Goal: Information Seeking & Learning: Learn about a topic

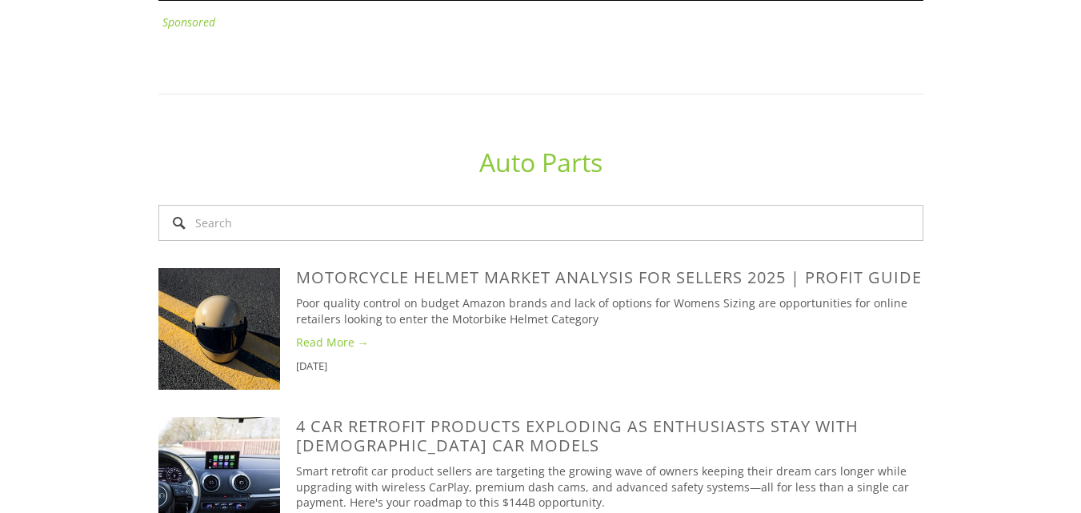
scroll to position [960, 0]
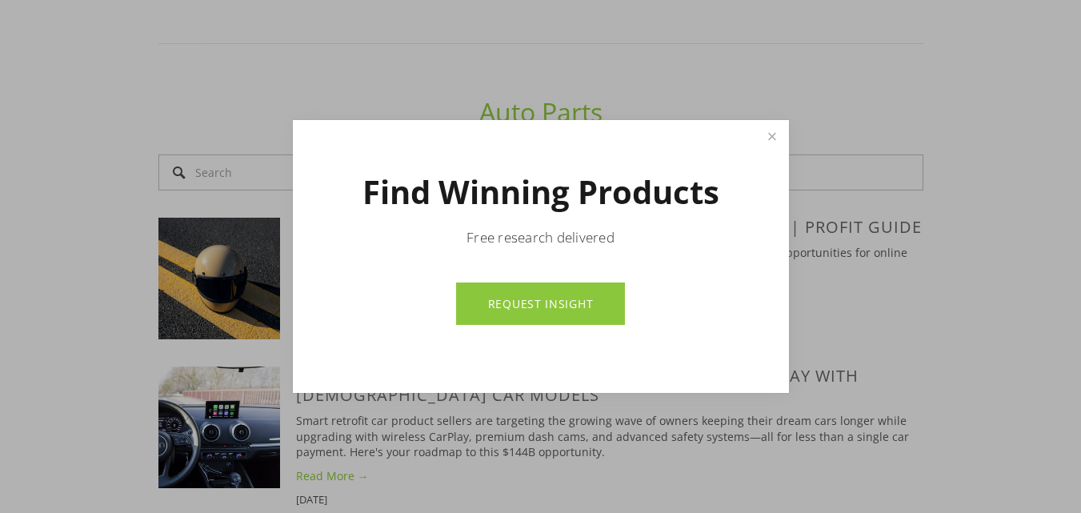
click at [574, 243] on p "Free research delivered" at bounding box center [541, 237] width 384 height 19
click at [572, 304] on link "REQUEST INSIGHT" at bounding box center [540, 303] width 169 height 42
click at [764, 139] on link "Close" at bounding box center [772, 136] width 28 height 28
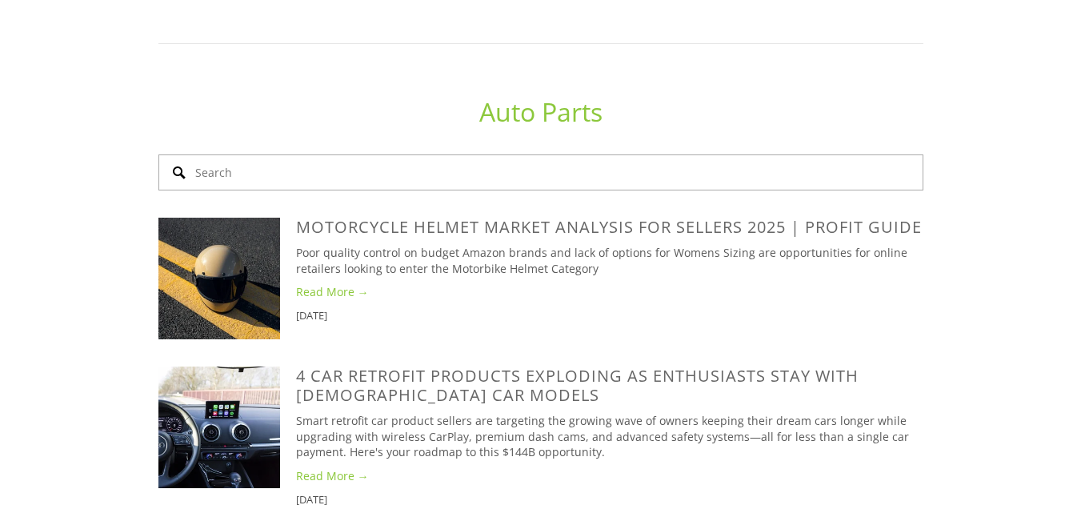
click at [584, 189] on input "Search" at bounding box center [540, 172] width 765 height 36
paste input "Share Replacement Ear Pads Cushion For Beats by [PERSON_NAME] Solo 2 Solo 3 Wir…"
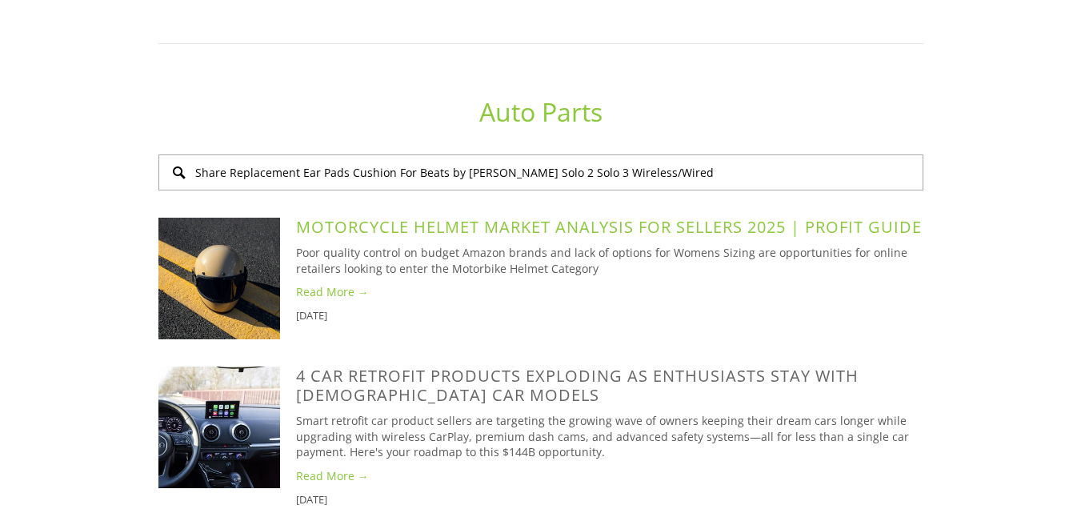
type input "Share Replacement Ear Pads Cushion For Beats by [PERSON_NAME] Solo 2 Solo 3 Wir…"
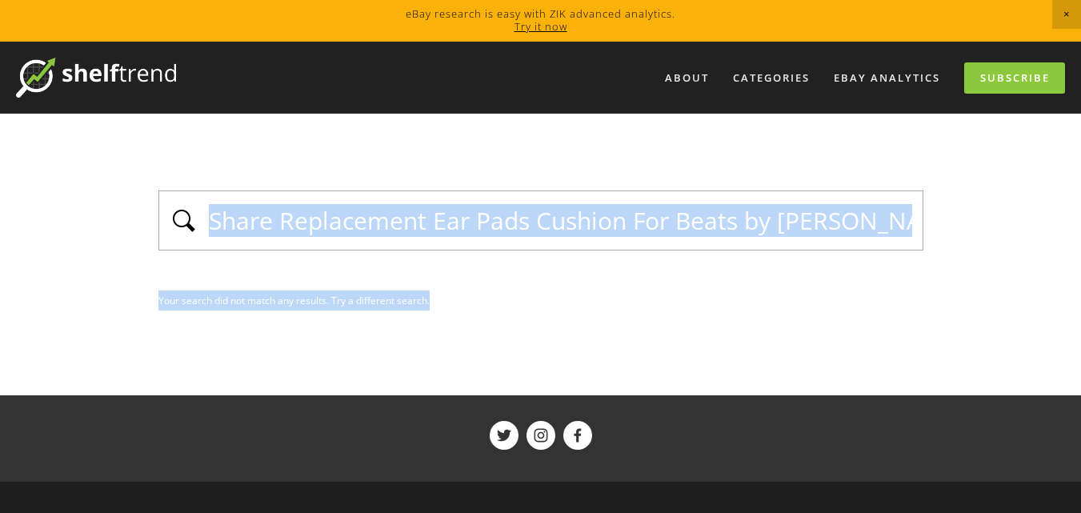
drag, startPoint x: 722, startPoint y: 254, endPoint x: 726, endPoint y: 245, distance: 10.4
click at [726, 245] on div "Share Replacement Ear Pads Cushion For Beats by [PERSON_NAME] Solo 2 Solo 3 Wir…" at bounding box center [540, 250] width 765 height 120
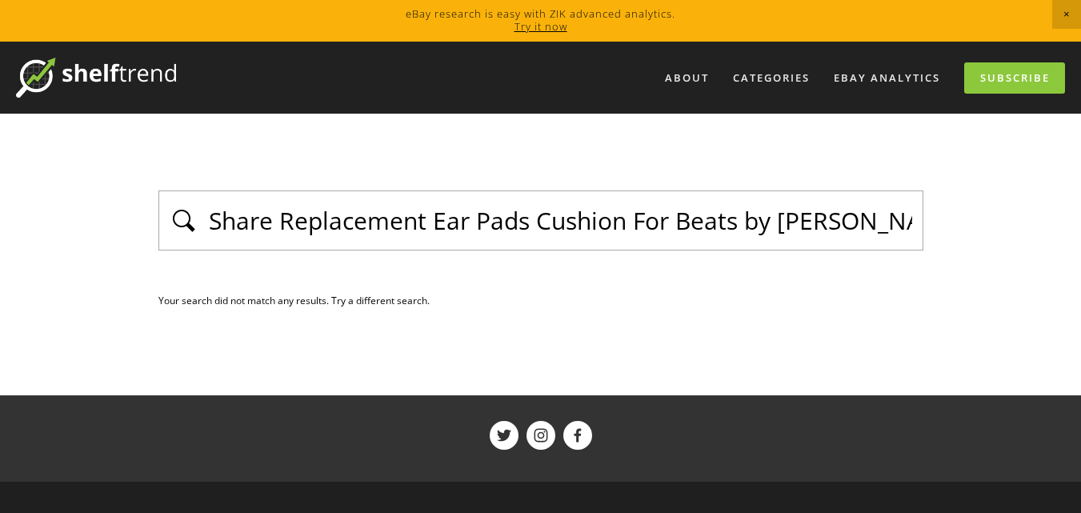
click at [731, 239] on div "Share Replacement Ear Pads Cushion For Beats by [PERSON_NAME] Solo 2 Solo 3 Wir…" at bounding box center [540, 220] width 765 height 60
drag, startPoint x: 902, startPoint y: 219, endPoint x: 200, endPoint y: 162, distance: 703.9
click at [200, 162] on main "Share Replacement Ear Pads Cushion For Beats by [PERSON_NAME] Solo 2 Solo 3 Wir…" at bounding box center [541, 255] width 816 height 282
type input "2 Solo 3 Wireless/Wired"
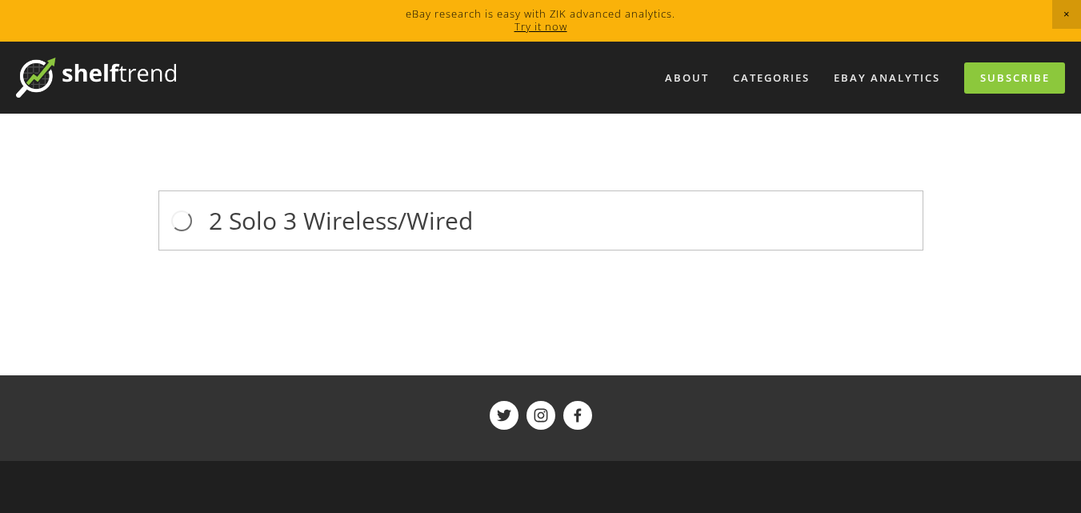
drag, startPoint x: 585, startPoint y: 231, endPoint x: 70, endPoint y: 204, distance: 515.9
click at [73, 211] on div "About Categories Auto Parts Electronics Fashion Home & Garden" at bounding box center [540, 344] width 1081 height 604
type input "Share Replacement Ear Pads Cushion For Beats by [PERSON_NAME] Solo 2 Solo 3 Wir…"
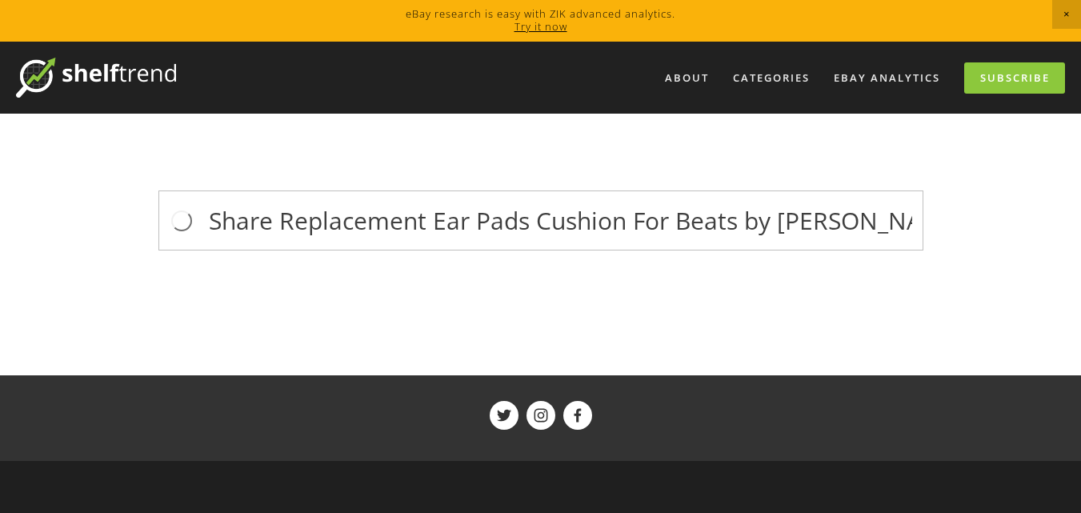
scroll to position [0, 264]
click at [847, 76] on link "eBay Analytics" at bounding box center [886, 78] width 127 height 26
